Goal: Information Seeking & Learning: Learn about a topic

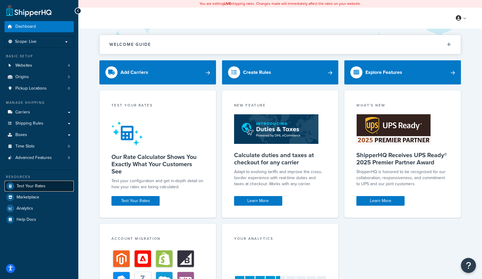
click at [23, 184] on span "Test Your Rates" at bounding box center [31, 185] width 29 height 5
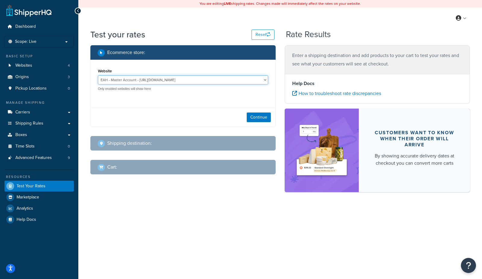
click at [163, 75] on select "EAH - Master Account - https://www.enthusiastautoholdings.com/ RCI - Staging - …" at bounding box center [183, 79] width 170 height 9
select select "bd4750d74578c5f06571c96295b2fae1"
click at [98, 75] on select "EAH - Master Account - https://www.enthusiastautoholdings.com/ RCI - Staging - …" at bounding box center [183, 79] width 170 height 9
click at [268, 120] on button "Continue" at bounding box center [259, 117] width 24 height 10
select select "TX"
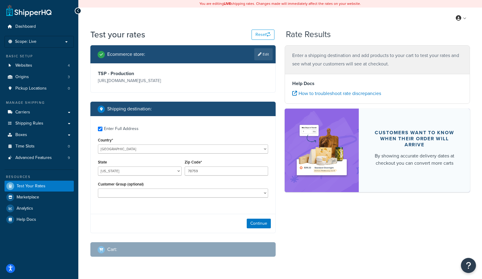
checkbox input "true"
type input "44256"
select select "OH"
select select
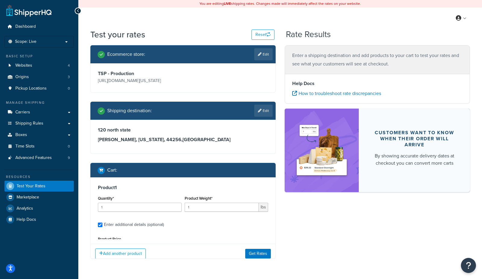
type input "444"
type input "9730.33"
type input "41.000000"
type input "34.000000"
type input "25.000000"
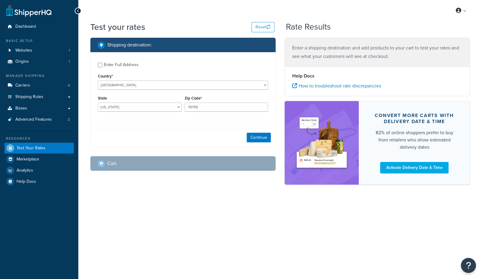
select select "TX"
click at [30, 168] on span "Analytics" at bounding box center [25, 170] width 17 height 5
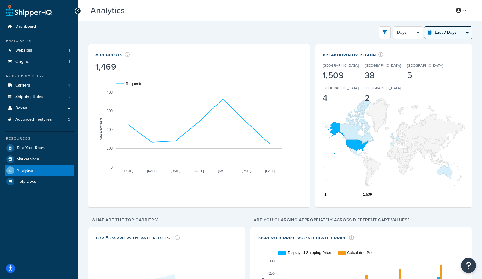
click at [455, 30] on select "Last 24 Hours Last 7 Days Last 30 Days Last 3 Months Last 6 Months Last 12 Mont…" at bounding box center [448, 33] width 48 height 12
select select "last_year"
click at [425, 27] on select "Last 24 Hours Last 7 Days Last 30 Days Last 3 Months Last 6 Months Last 12 Mont…" at bounding box center [448, 33] width 48 height 12
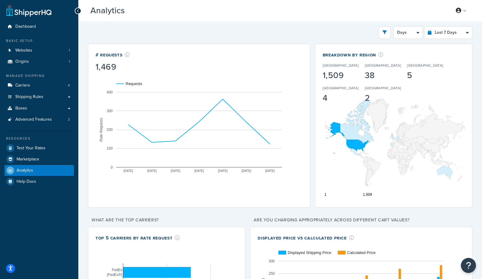
select select "1M"
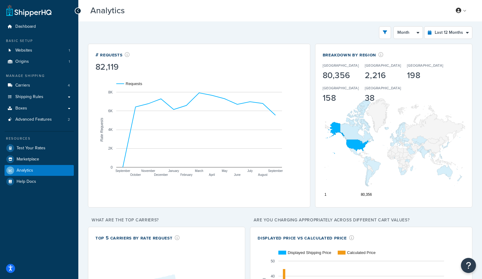
click at [0, 0] on div "Dashboard Basic Setup Websites 1 Origins 1 Manage Shipping Carriers 4 Shipping …" at bounding box center [241, 191] width 482 height 382
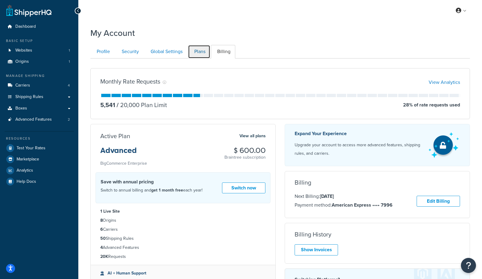
click at [193, 51] on link "Plans" at bounding box center [199, 52] width 22 height 14
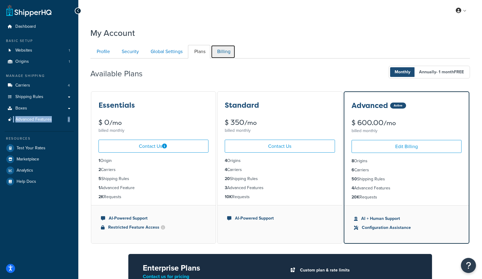
click at [227, 48] on link "Billing" at bounding box center [223, 52] width 24 height 14
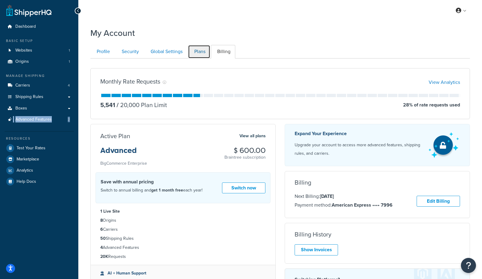
click at [200, 48] on link "Plans" at bounding box center [199, 52] width 22 height 14
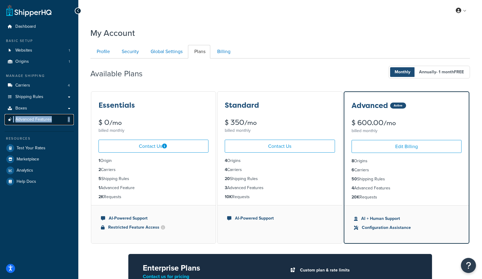
click at [39, 120] on span "Advanced Features" at bounding box center [33, 119] width 36 height 5
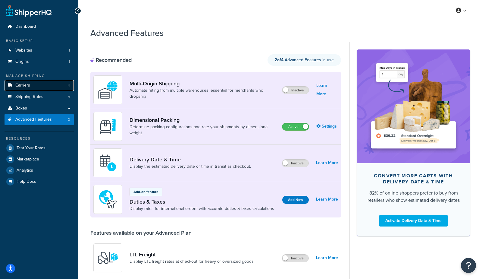
click at [41, 86] on link "Carriers 4" at bounding box center [39, 85] width 69 height 11
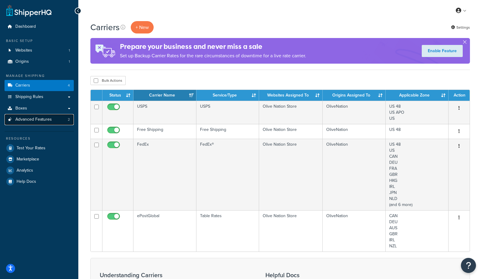
click at [31, 120] on span "Advanced Features" at bounding box center [33, 119] width 36 height 5
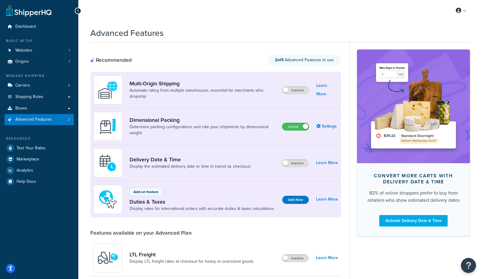
click at [181, 153] on div "Delivery Date & Time Display the estimated delivery date or time in transit as …" at bounding box center [174, 162] width 162 height 29
click at [178, 159] on link "Delivery Date & Time" at bounding box center [189, 159] width 121 height 7
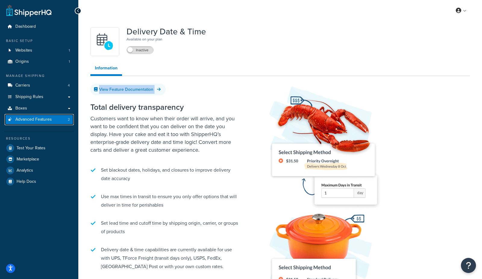
click at [17, 120] on span "Advanced Features" at bounding box center [33, 119] width 36 height 5
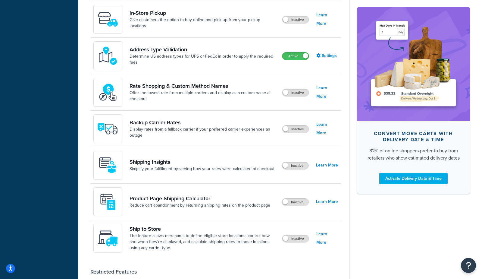
scroll to position [275, 0]
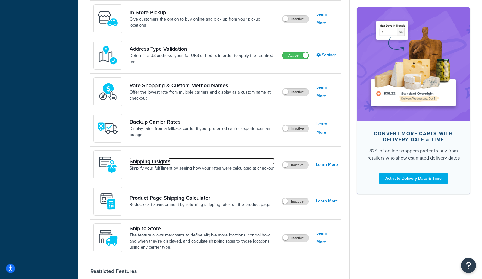
click at [148, 158] on link "Shipping Insights" at bounding box center [201, 161] width 145 height 7
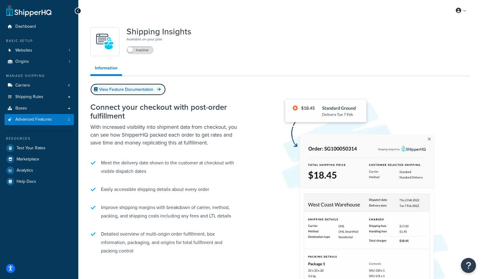
click at [128, 89] on link "View Feature Documentation" at bounding box center [127, 89] width 75 height 12
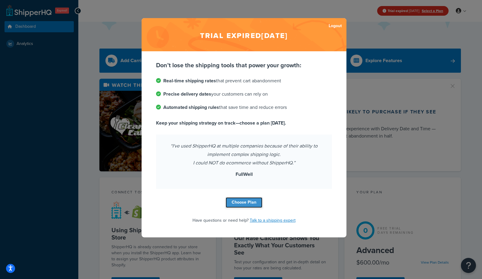
click at [251, 207] on link "Choose Plan" at bounding box center [244, 202] width 37 height 11
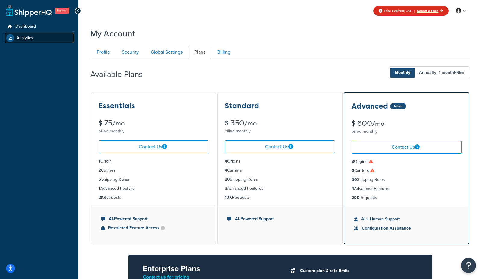
click at [37, 40] on link "Analytics" at bounding box center [39, 38] width 69 height 11
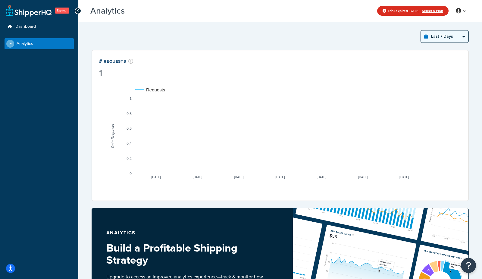
click at [435, 36] on select "Last 24 Hours Last 7 Days Last 30 Days Last 3 Months Last 6 Months Last 12 Mont…" at bounding box center [445, 36] width 48 height 12
select select "last_3_months"
click at [421, 30] on select "Last 24 Hours Last 7 Days Last 30 Days Last 3 Months Last 6 Months Last 12 Mont…" at bounding box center [445, 36] width 48 height 12
